Goal: Information Seeking & Learning: Learn about a topic

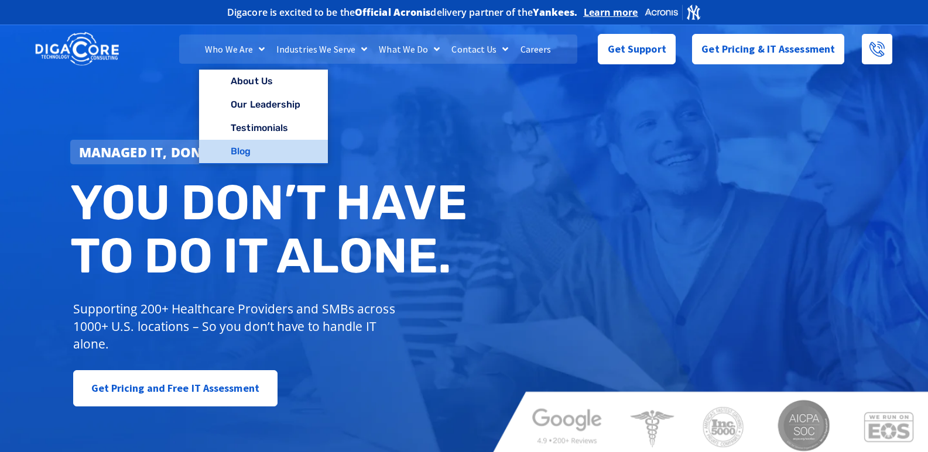
click at [251, 153] on link "Blog" at bounding box center [263, 151] width 128 height 23
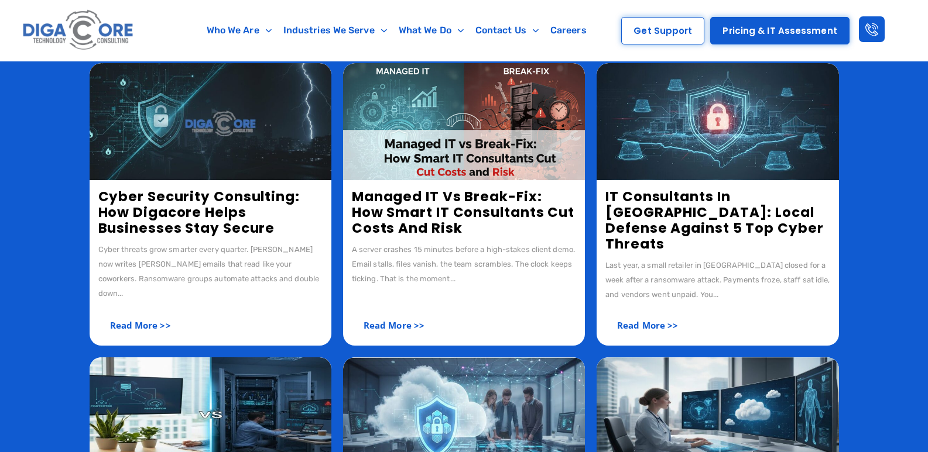
scroll to position [410, 0]
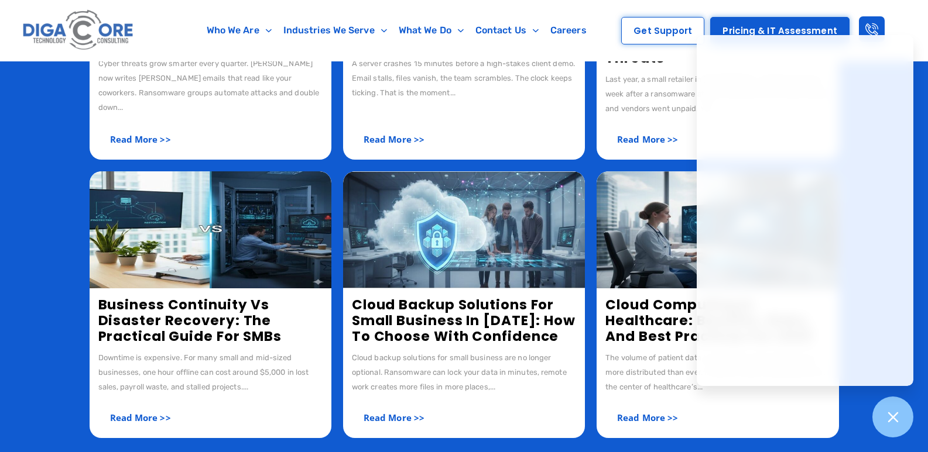
click at [913, 420] on section "Cyber Security Consulting: How Digacore Helps Businesses Stay Secure Cyber thre…" at bounding box center [464, 180] width 928 height 734
click at [906, 417] on div at bounding box center [893, 417] width 43 height 43
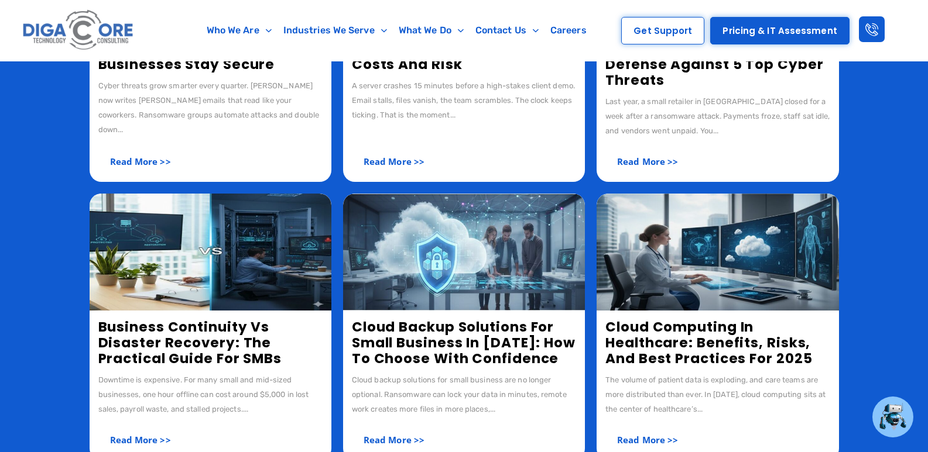
scroll to position [468, 0]
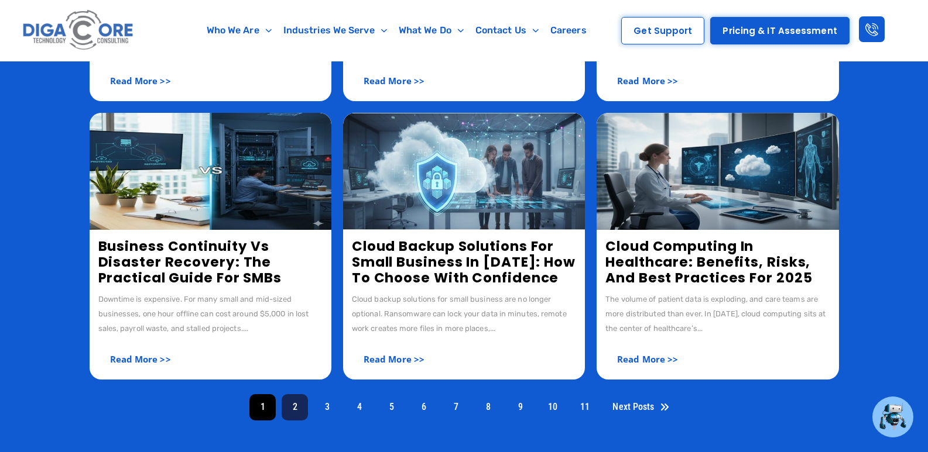
click at [296, 395] on link "2" at bounding box center [295, 408] width 26 height 26
